Goal: Transaction & Acquisition: Purchase product/service

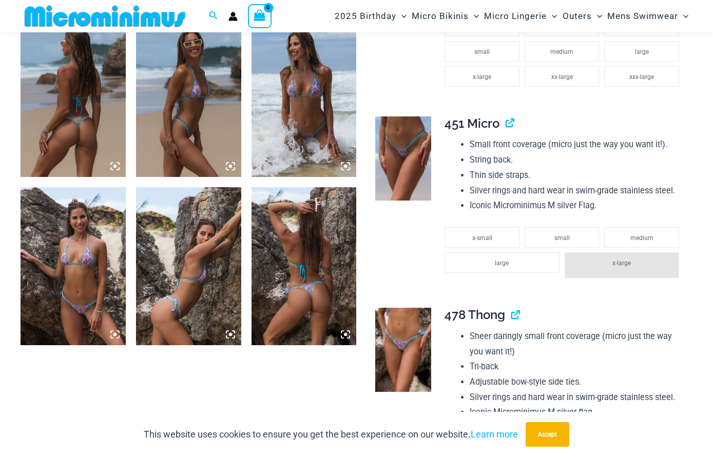
scroll to position [596, 0]
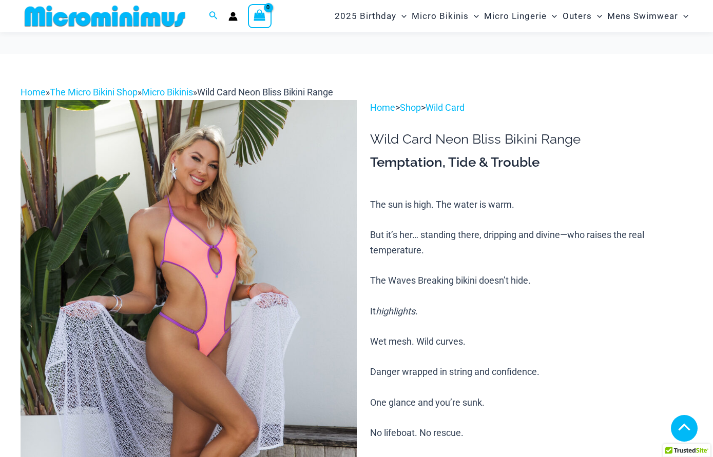
scroll to position [728, 0]
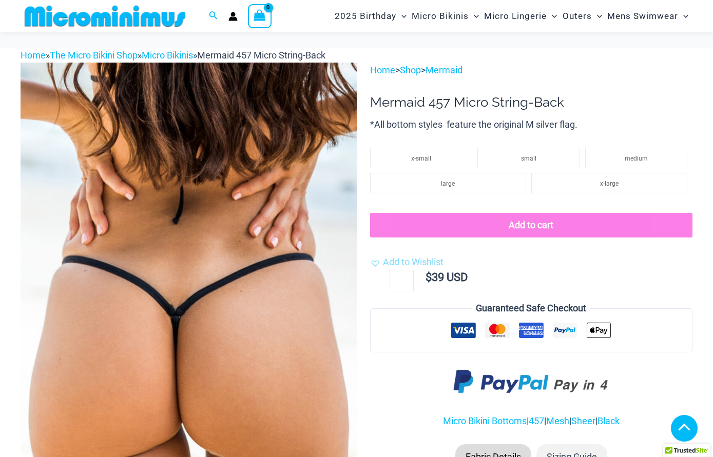
scroll to position [403, 0]
